Goal: Task Accomplishment & Management: Use online tool/utility

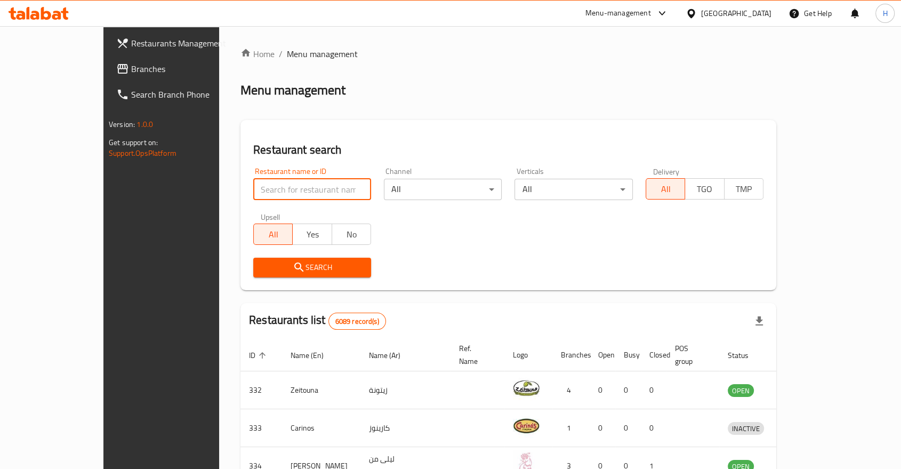
click at [268, 187] on input "search" at bounding box center [312, 189] width 118 height 21
type input "cut burger"
click button "Search" at bounding box center [312, 268] width 118 height 20
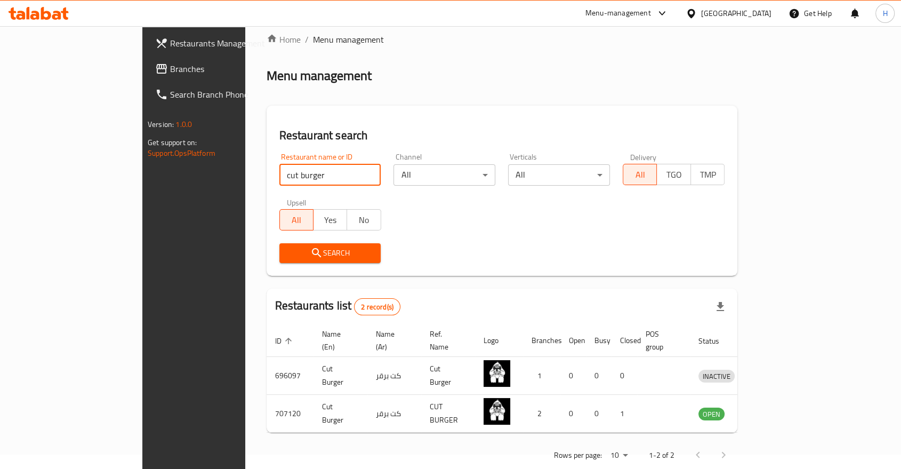
scroll to position [22, 0]
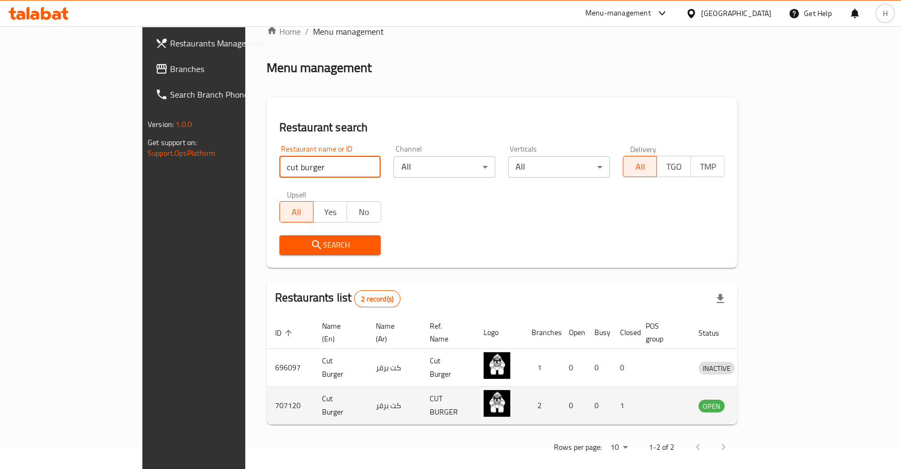
click at [767, 404] on icon "enhanced table" at bounding box center [765, 406] width 4 height 4
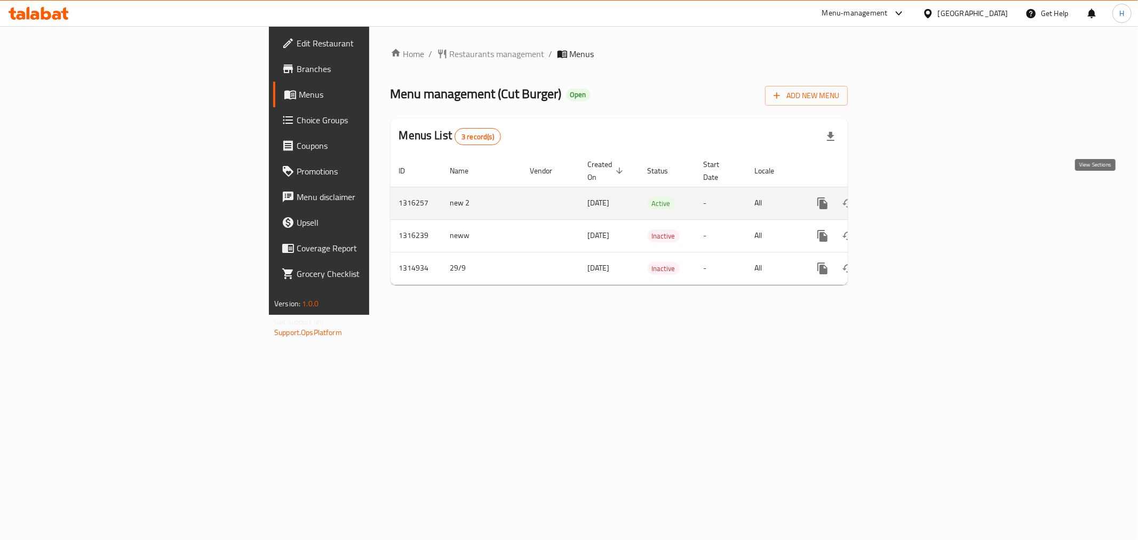
click at [906, 197] on icon "enhanced table" at bounding box center [899, 203] width 13 height 13
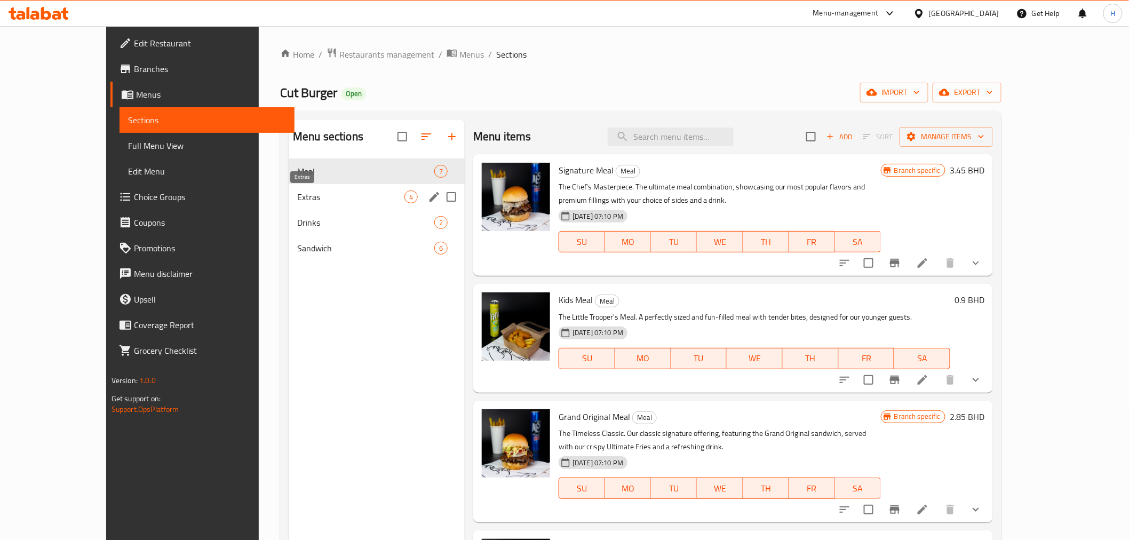
click at [297, 199] on span "Extras" at bounding box center [350, 196] width 107 height 13
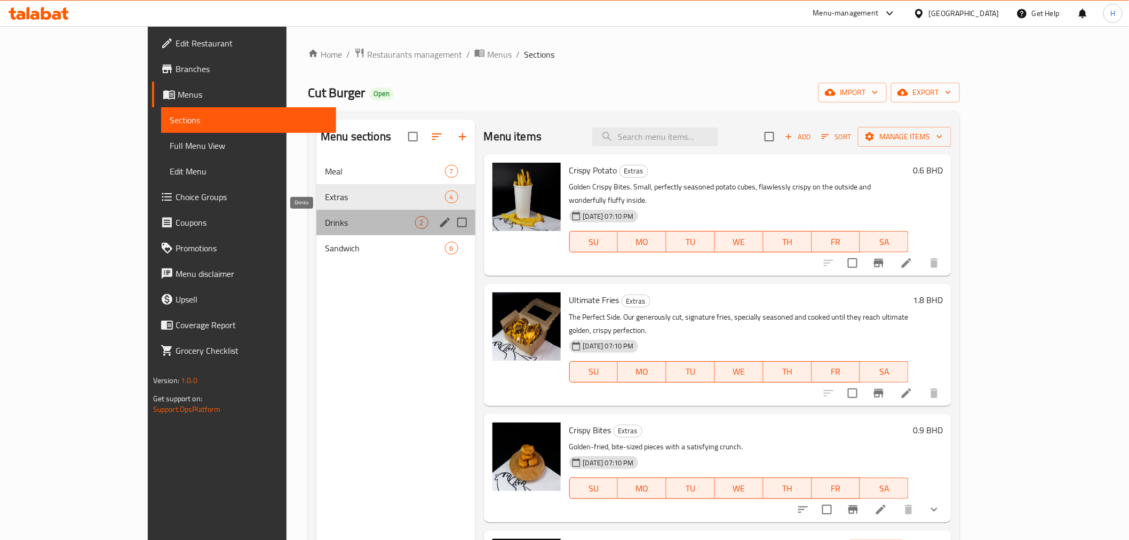
click at [325, 218] on span "Drinks" at bounding box center [370, 222] width 90 height 13
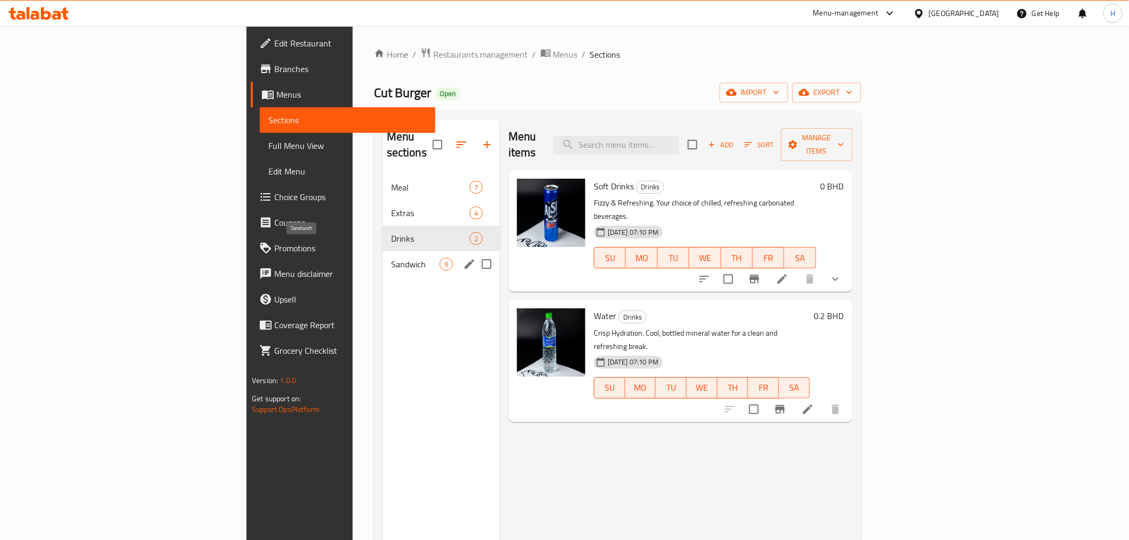
click at [391, 258] on span "Sandwich" at bounding box center [415, 264] width 49 height 13
